Goal: Task Accomplishment & Management: Manage account settings

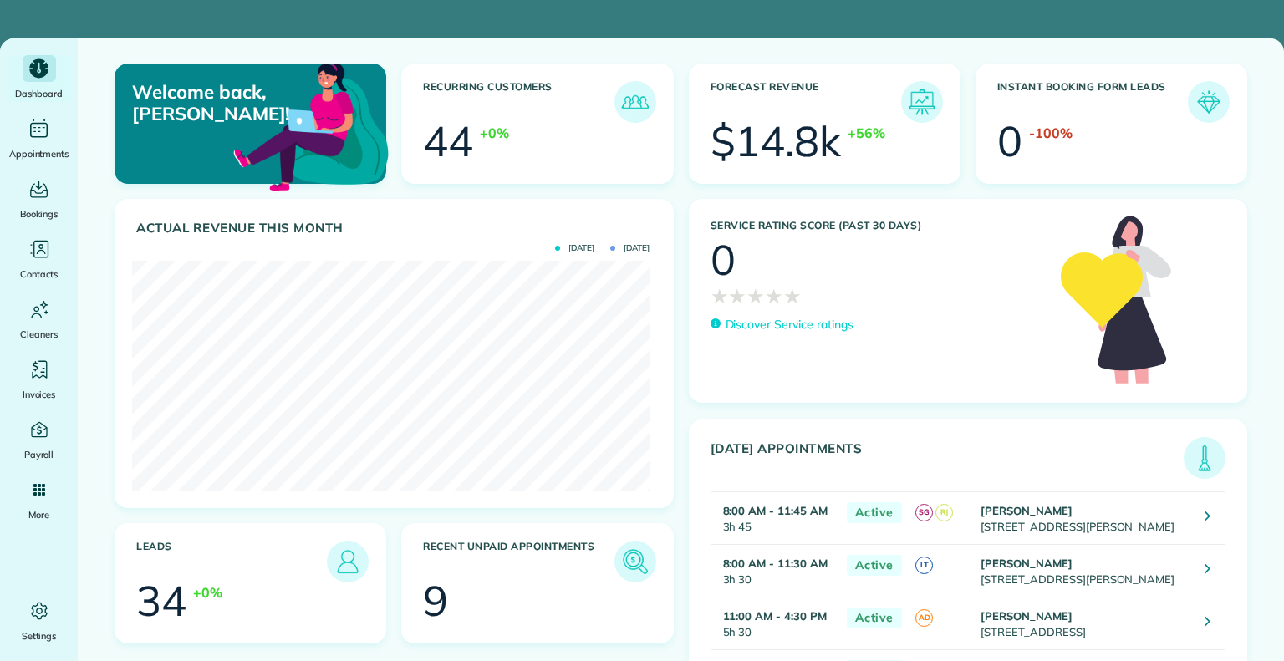
scroll to position [230, 517]
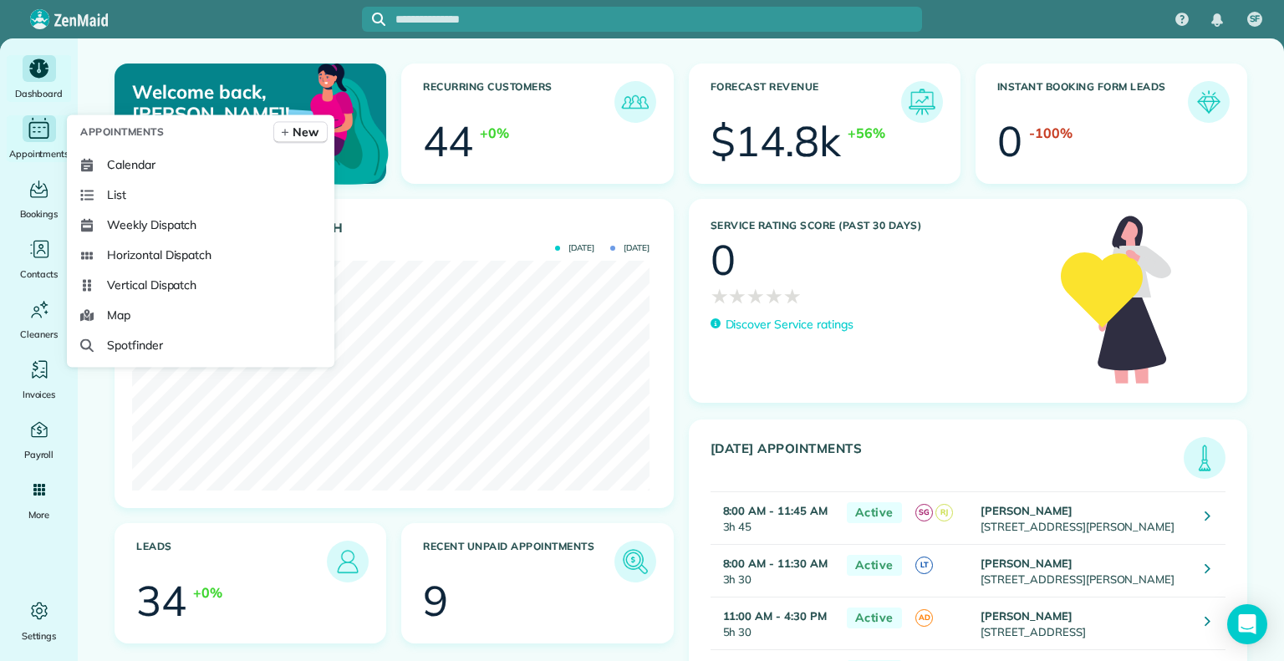
click at [29, 133] on icon "Main" at bounding box center [39, 130] width 20 height 17
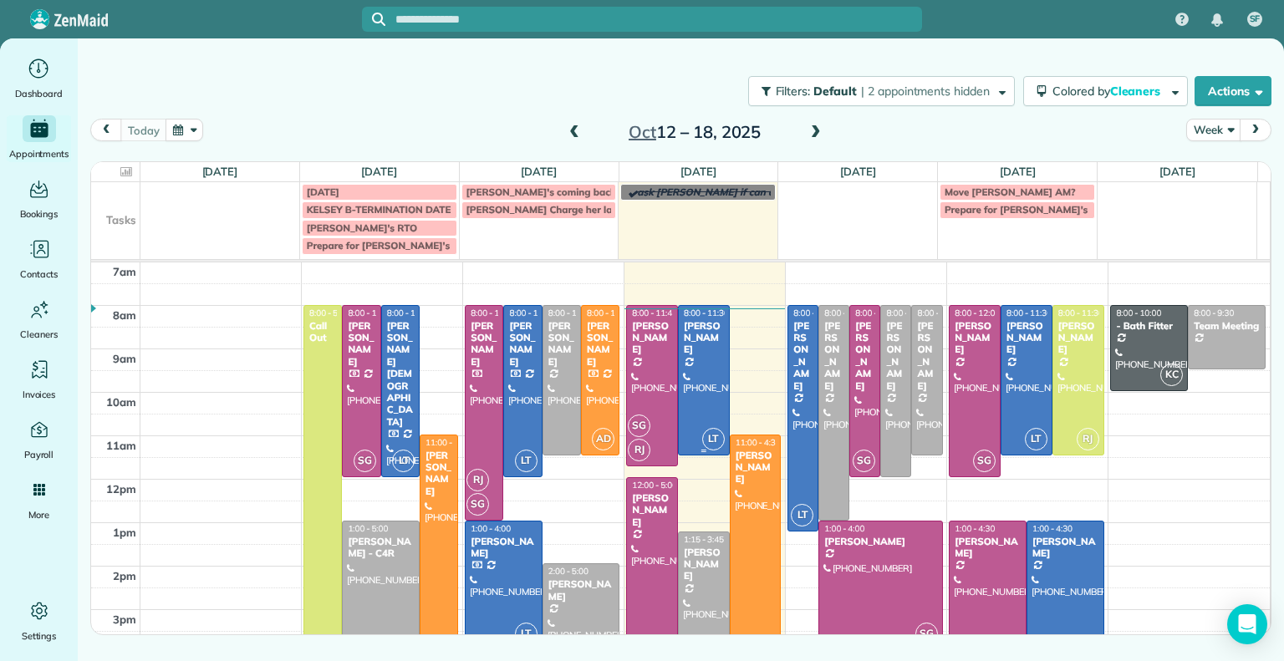
click at [704, 415] on div at bounding box center [704, 381] width 50 height 150
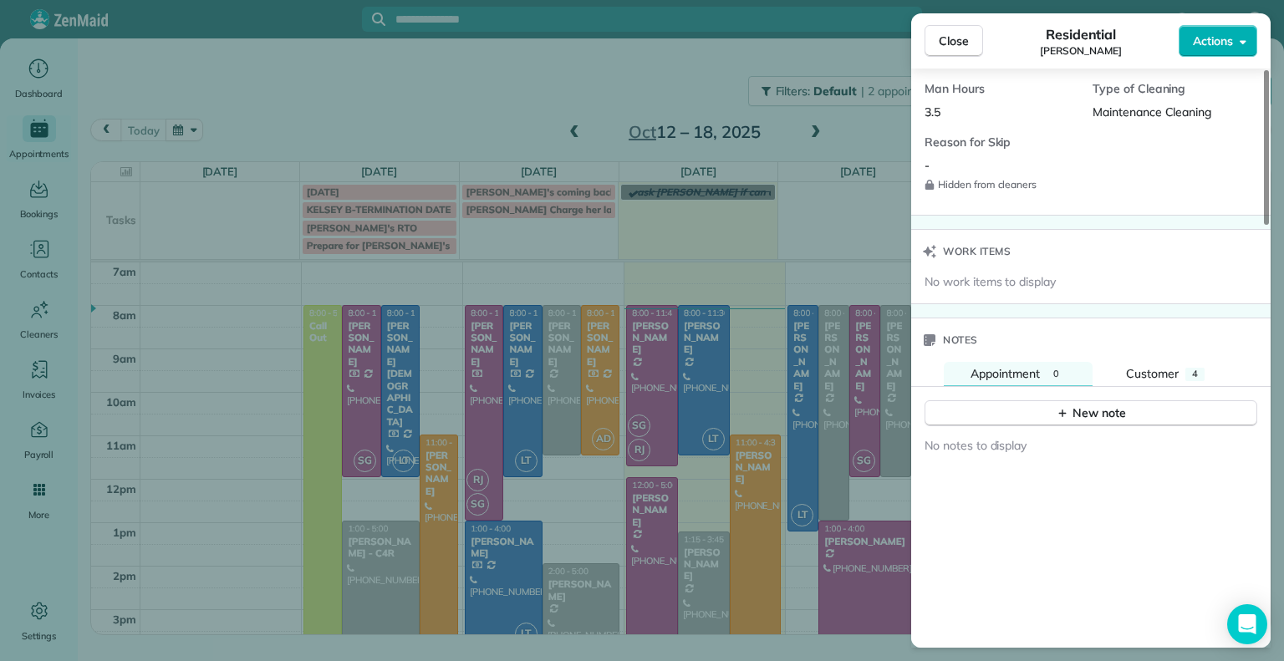
scroll to position [1248, 0]
click at [1168, 365] on span "Customer" at bounding box center [1152, 372] width 53 height 15
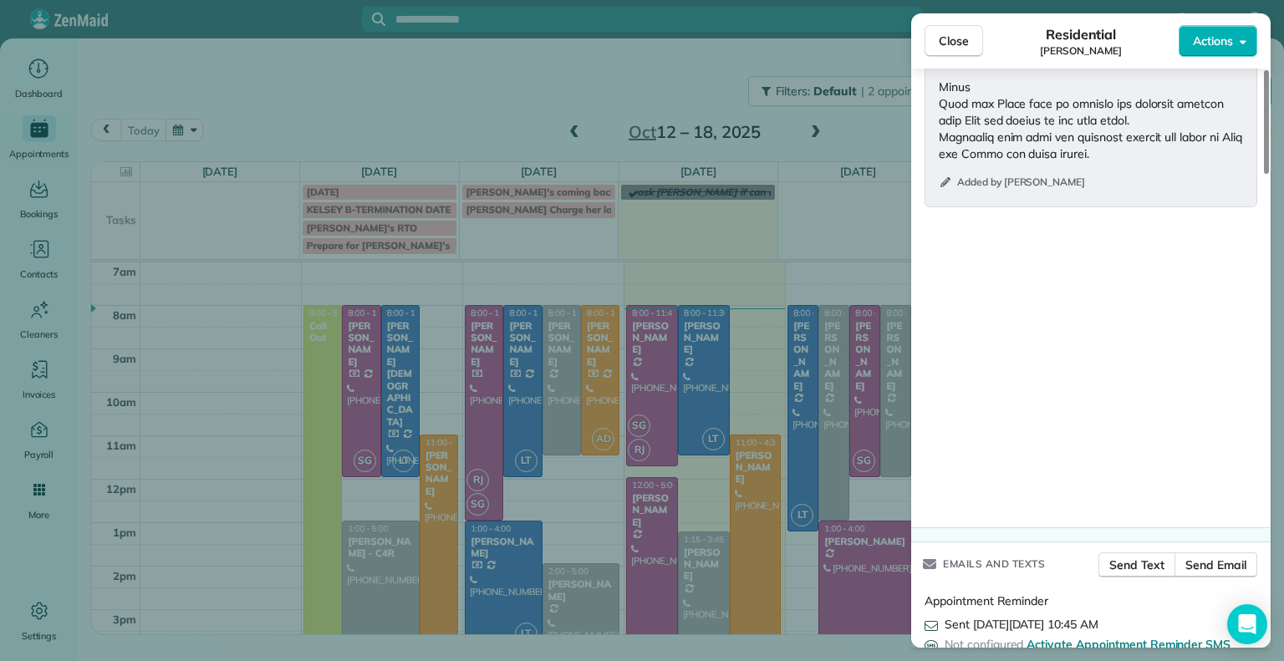
scroll to position [2574, 0]
click at [956, 44] on span "Close" at bounding box center [954, 41] width 30 height 17
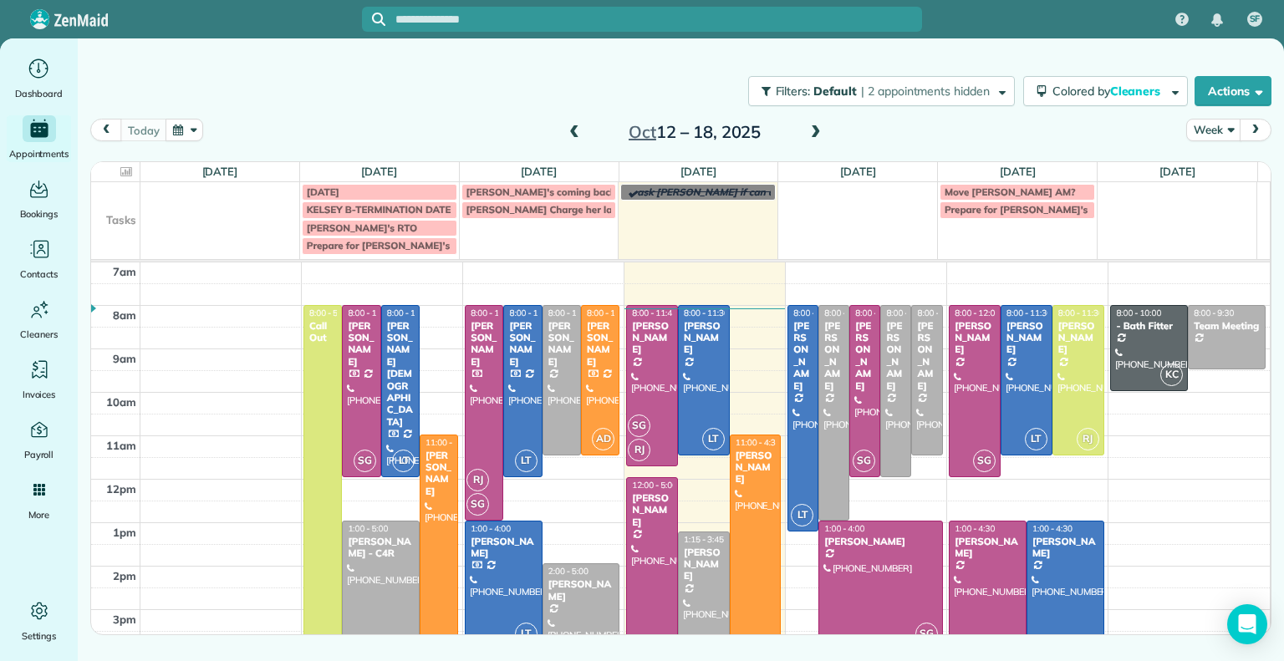
click at [700, 378] on div at bounding box center [704, 381] width 50 height 150
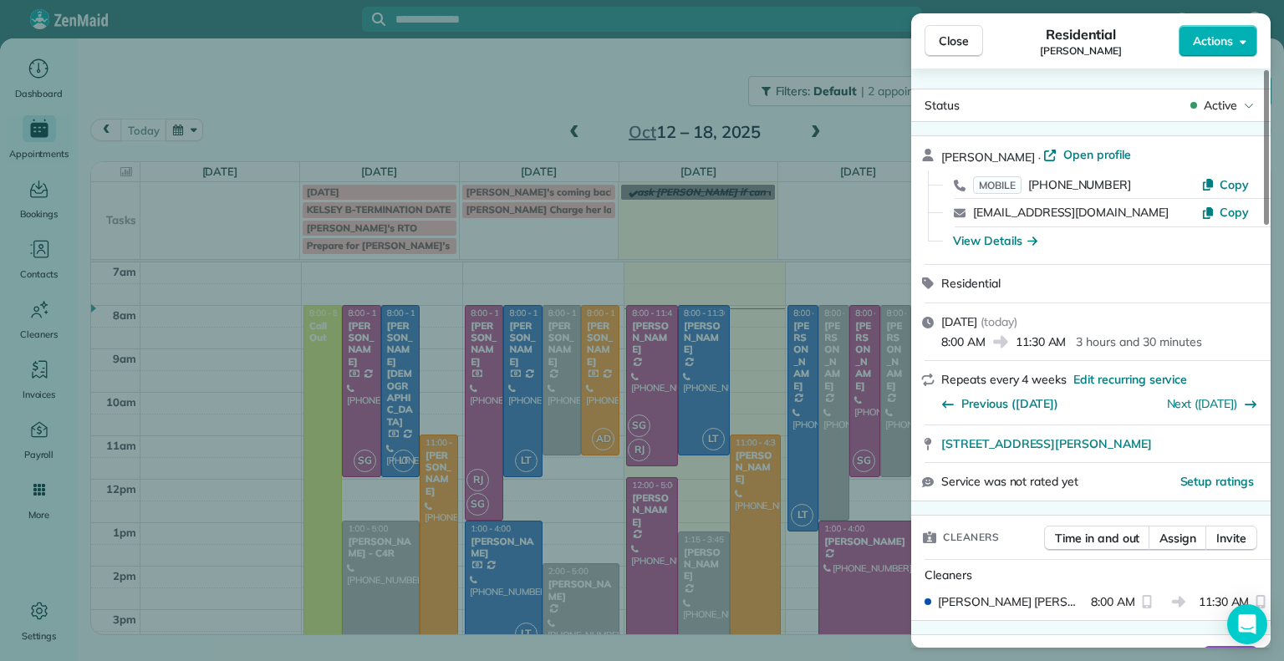
click at [1222, 50] on button "Actions" at bounding box center [1218, 41] width 79 height 32
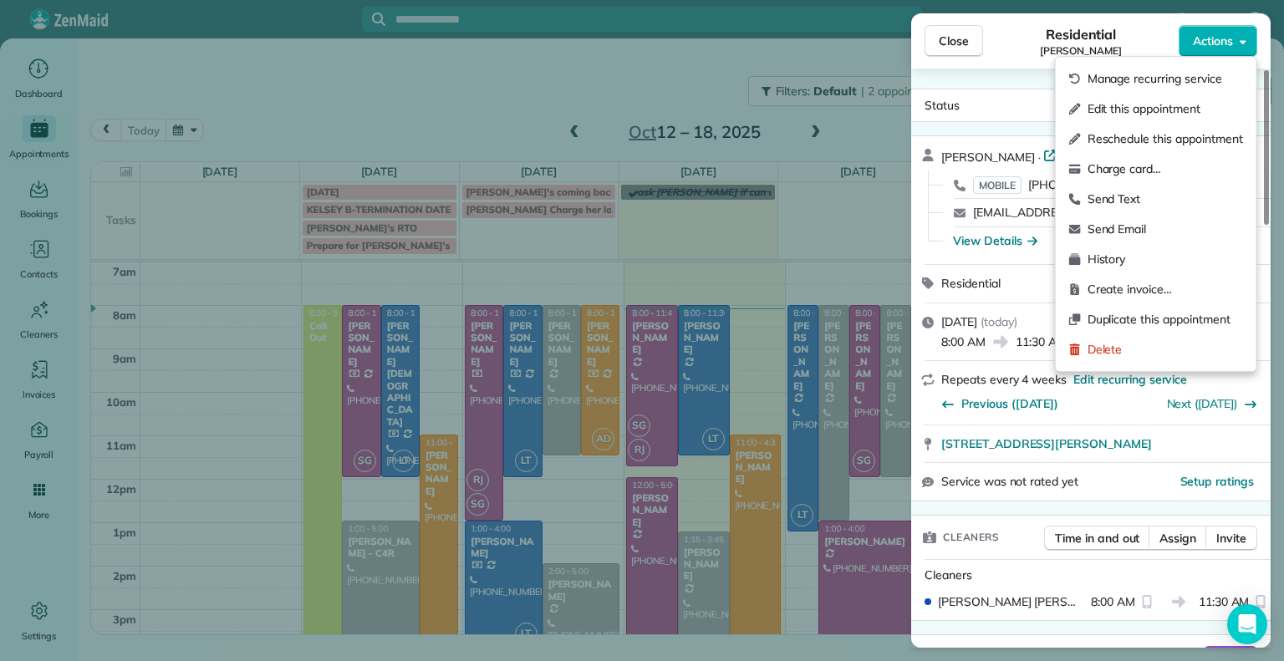
click at [1009, 112] on div "Status Active" at bounding box center [1090, 105] width 353 height 25
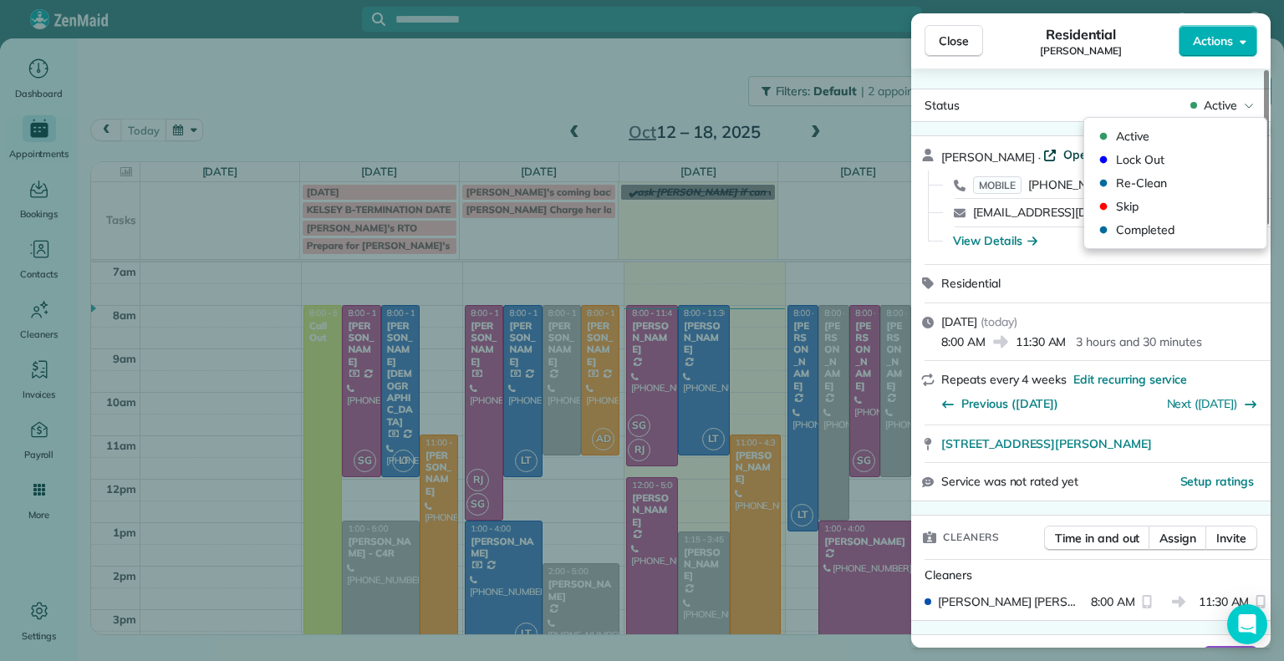
click at [1063, 155] on span "Open profile" at bounding box center [1097, 154] width 68 height 17
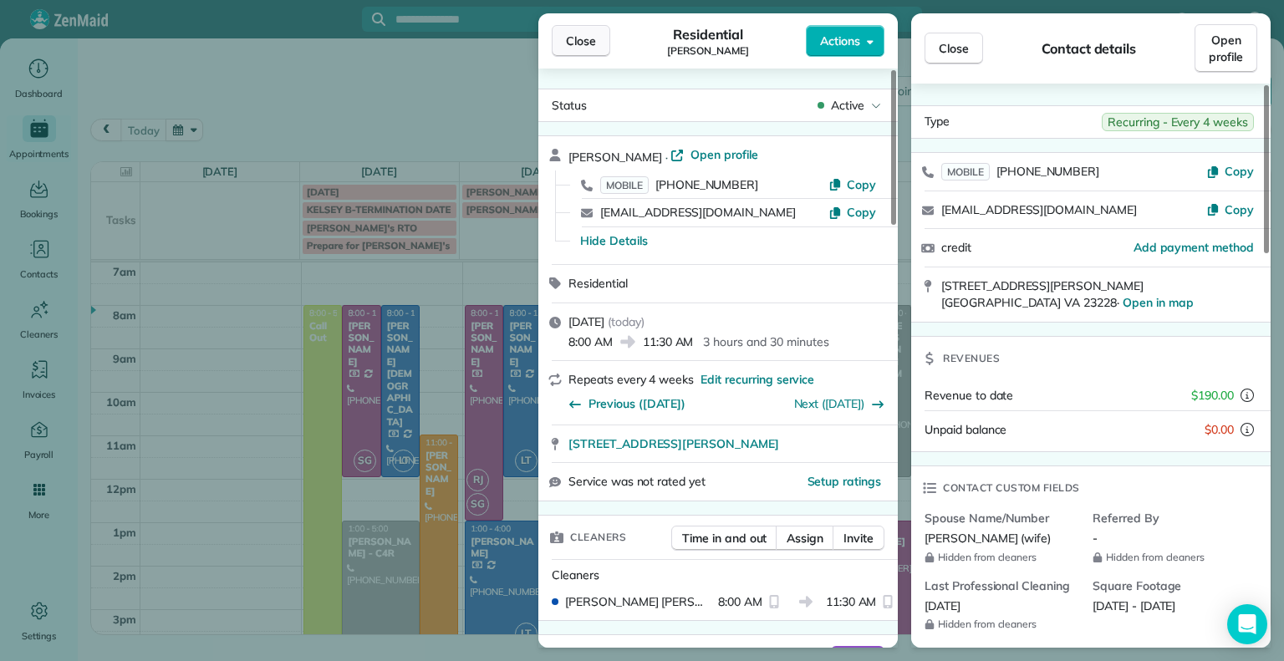
click at [568, 47] on span "Close" at bounding box center [581, 41] width 30 height 17
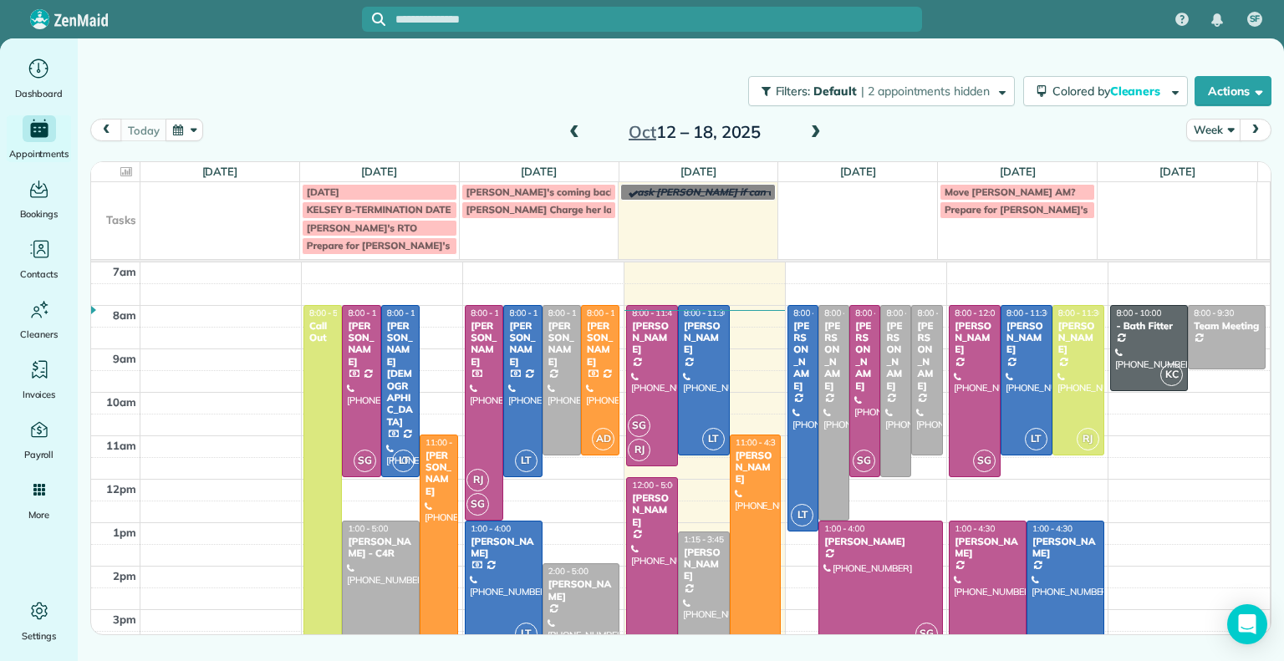
click at [815, 133] on span at bounding box center [816, 132] width 18 height 15
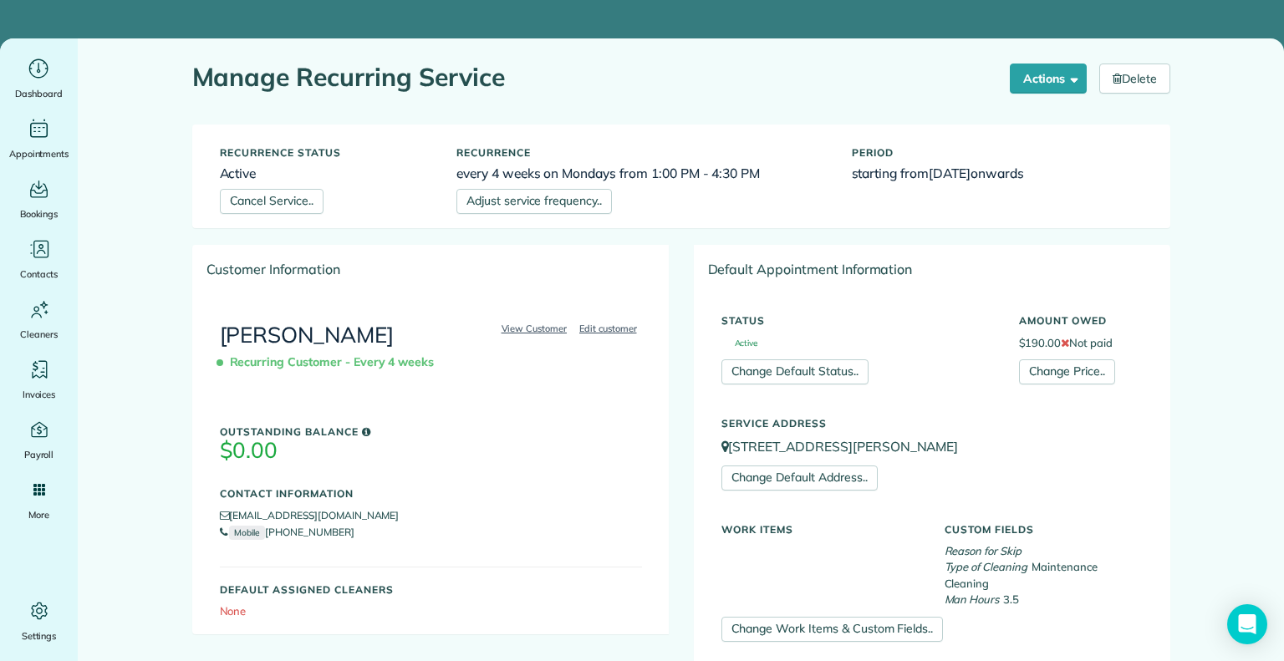
scroll to position [680, 0]
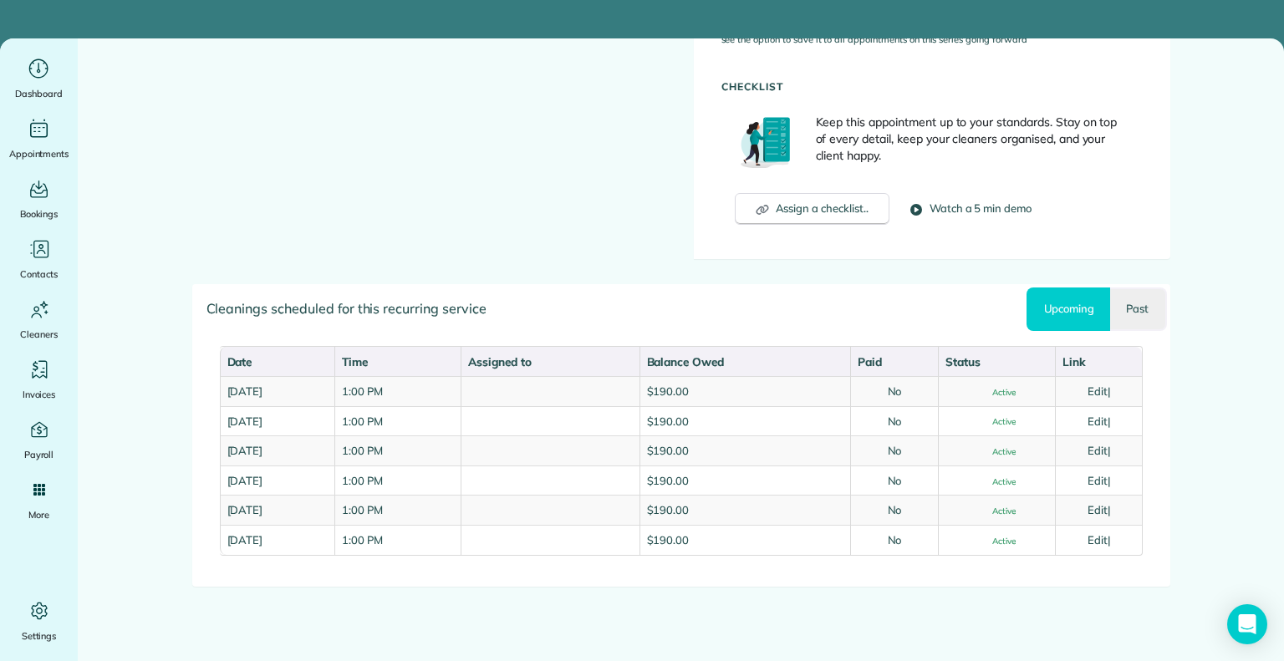
click at [1133, 300] on link "Past" at bounding box center [1138, 309] width 56 height 43
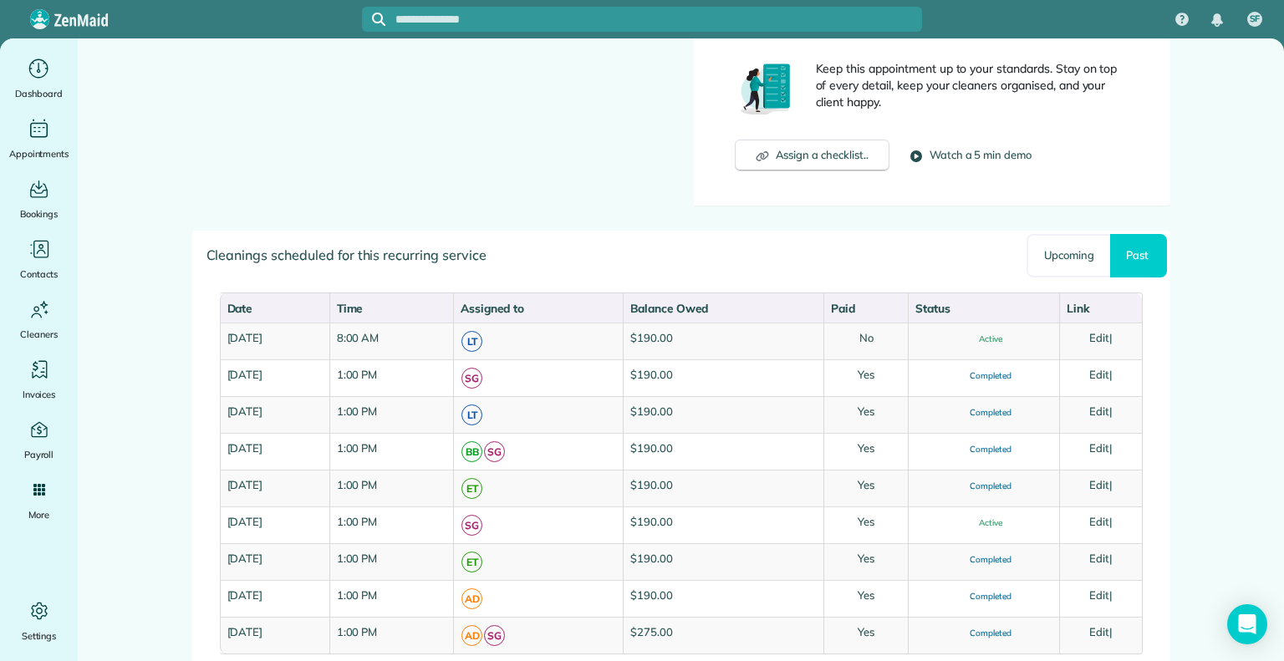
scroll to position [832, 0]
